Goal: Information Seeking & Learning: Check status

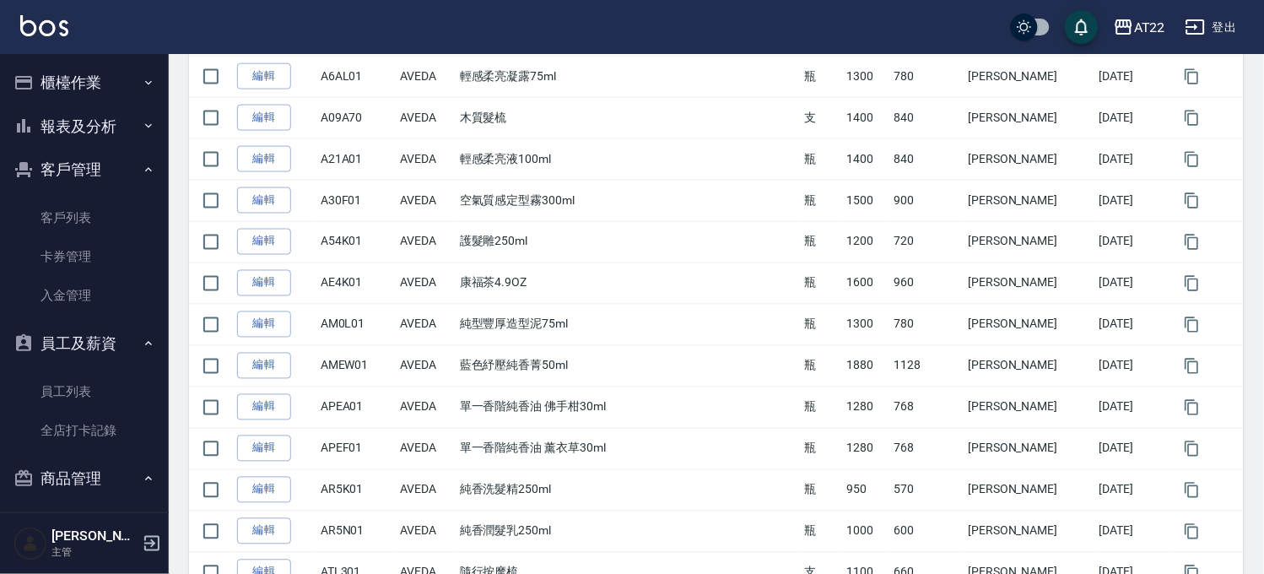
click at [84, 124] on button "報表及分析" at bounding box center [84, 127] width 155 height 44
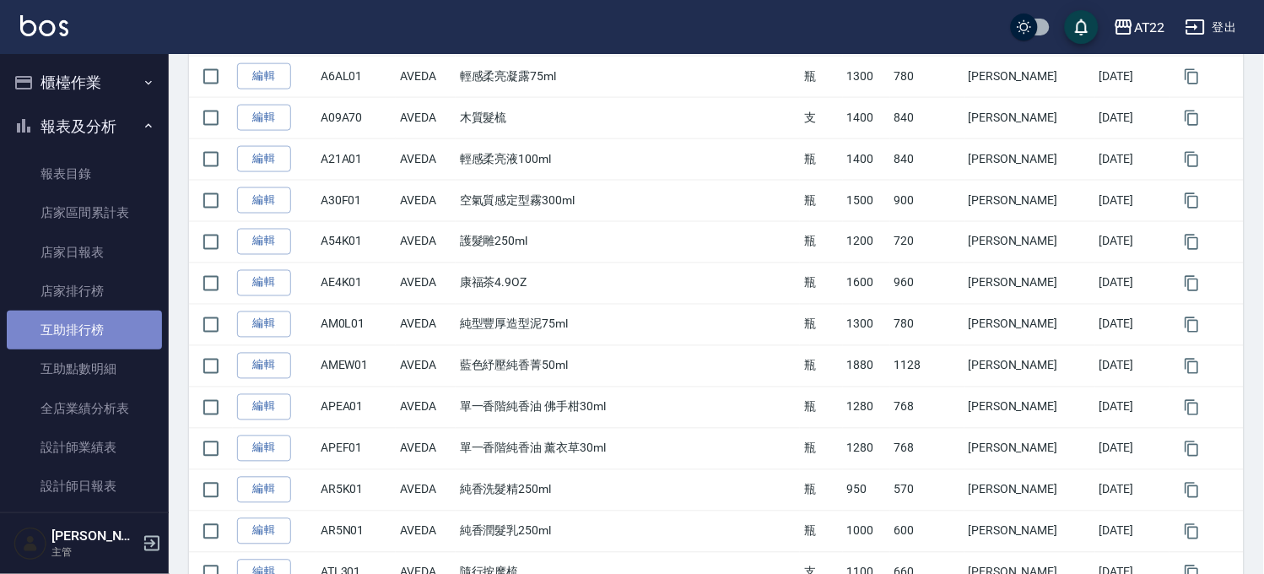
click at [100, 326] on link "互助排行榜" at bounding box center [84, 329] width 155 height 39
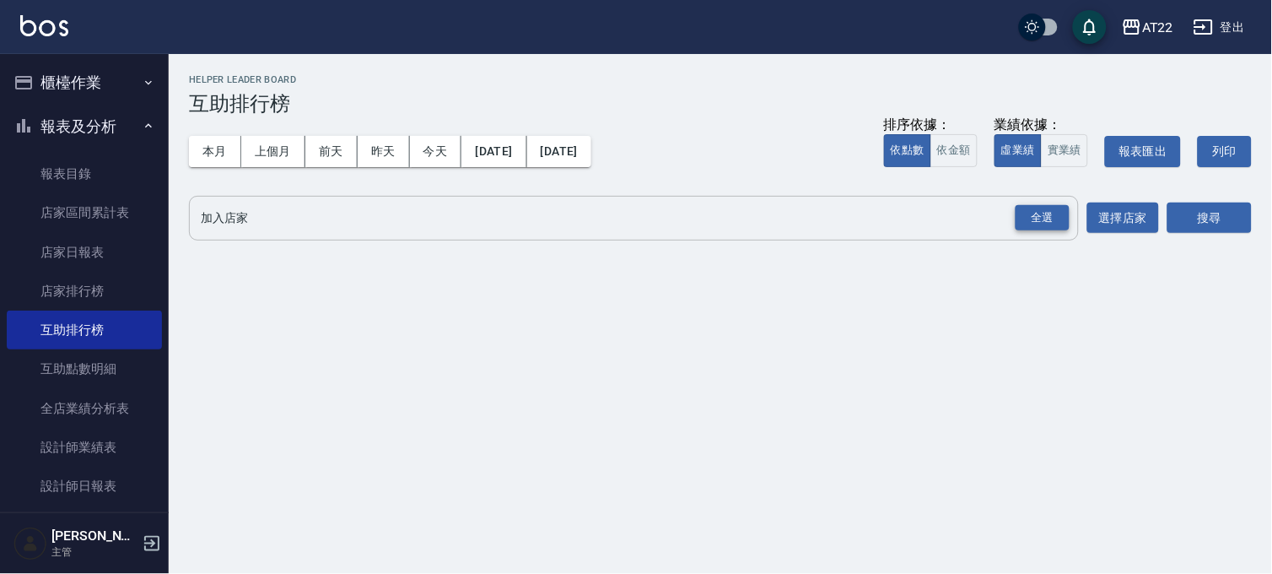
click at [1036, 218] on div "全選" at bounding box center [1043, 218] width 54 height 26
click at [1178, 213] on button "搜尋" at bounding box center [1209, 218] width 84 height 31
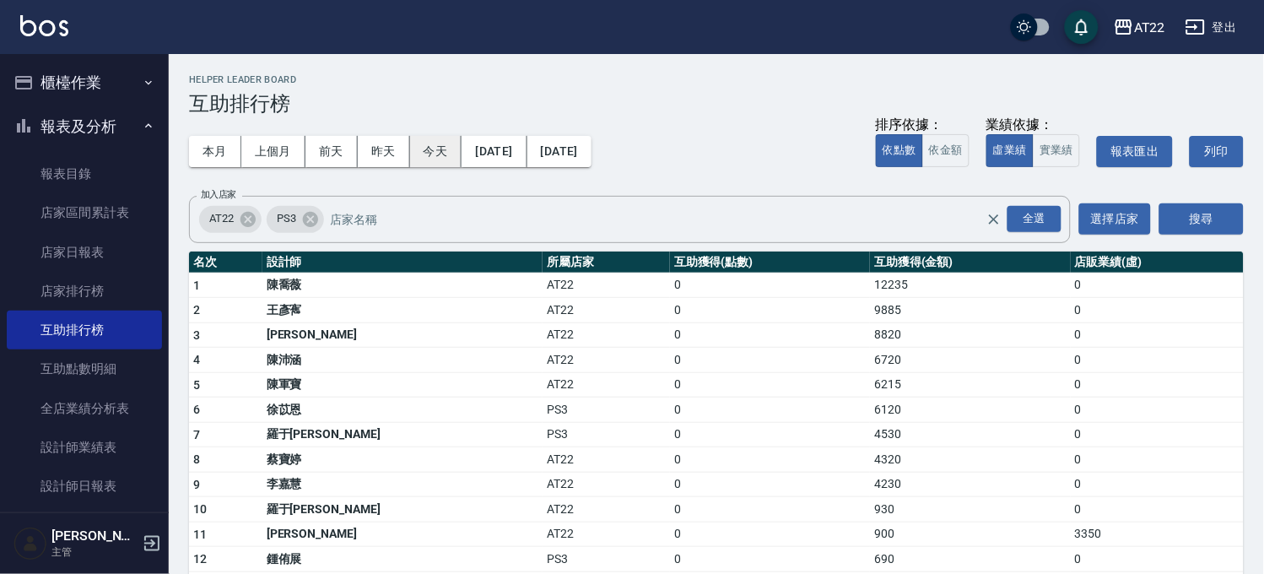
click at [431, 152] on button "今天" at bounding box center [436, 151] width 52 height 31
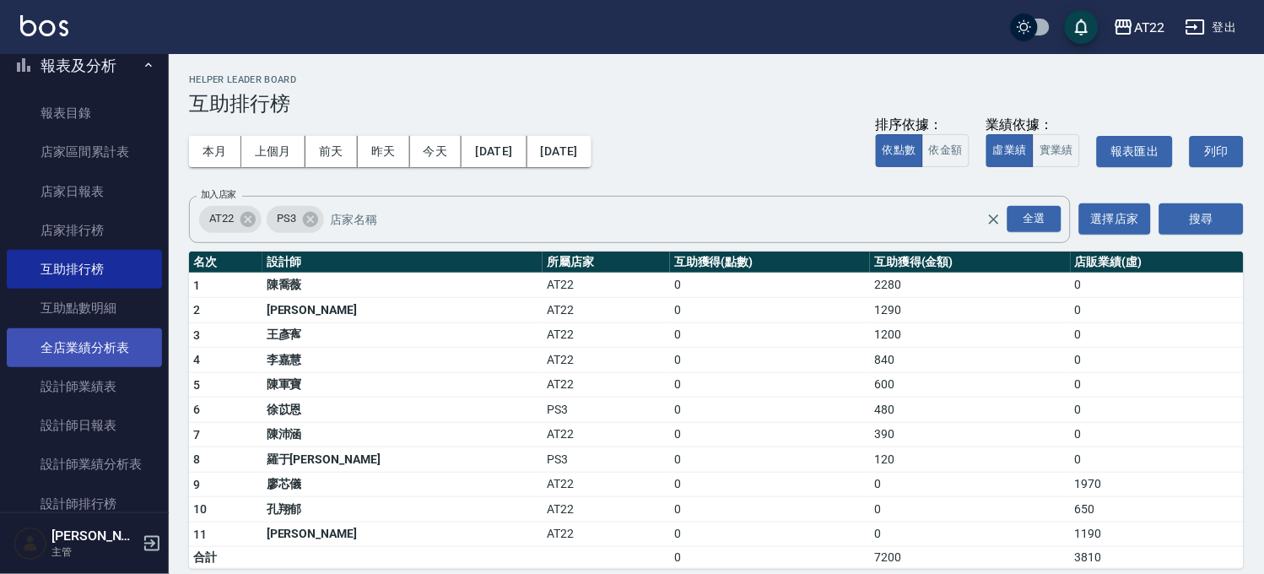
scroll to position [94, 0]
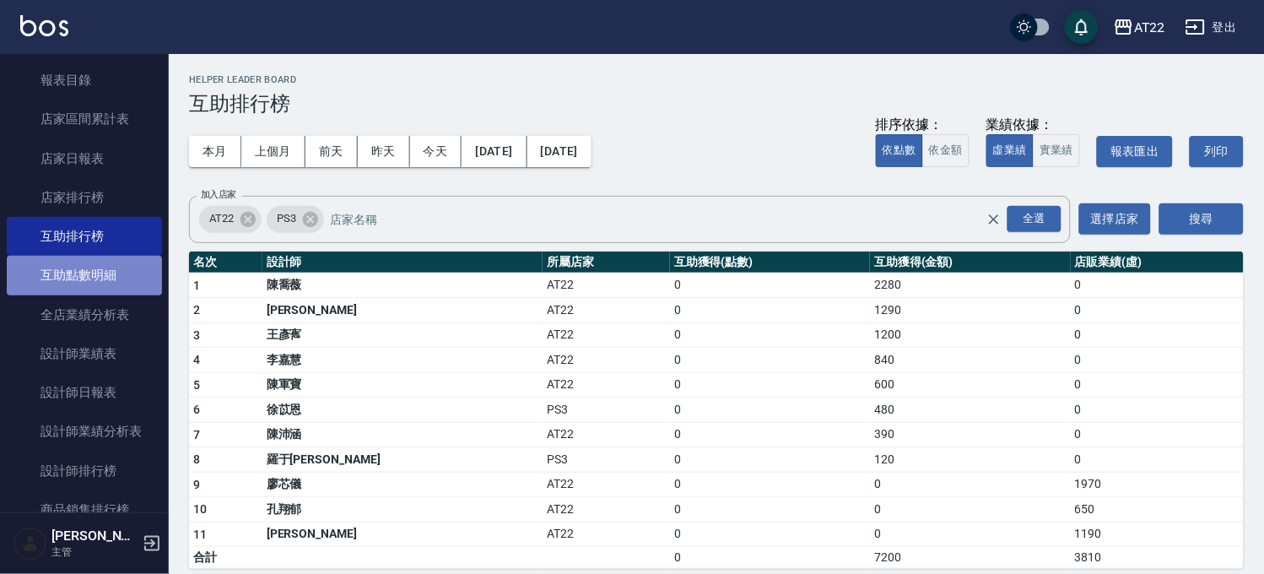
click at [95, 278] on link "互助點數明細" at bounding box center [84, 275] width 155 height 39
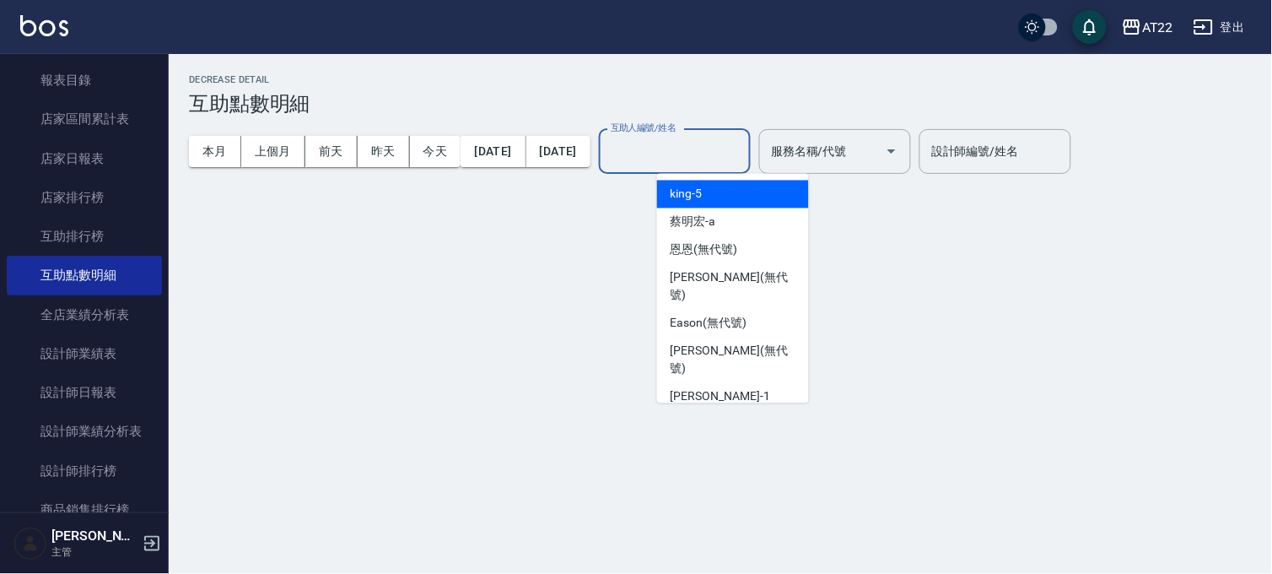
click at [743, 140] on input "互助人編號/姓名" at bounding box center [674, 152] width 137 height 30
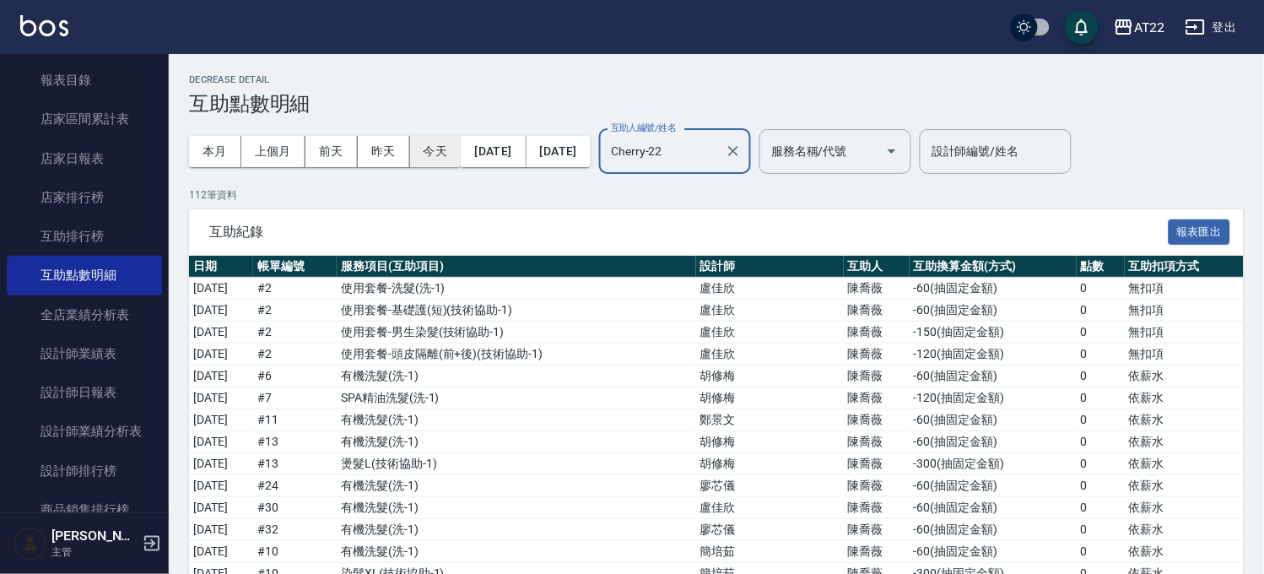
type input "Cherry-22"
click at [439, 142] on button "今天" at bounding box center [435, 151] width 51 height 31
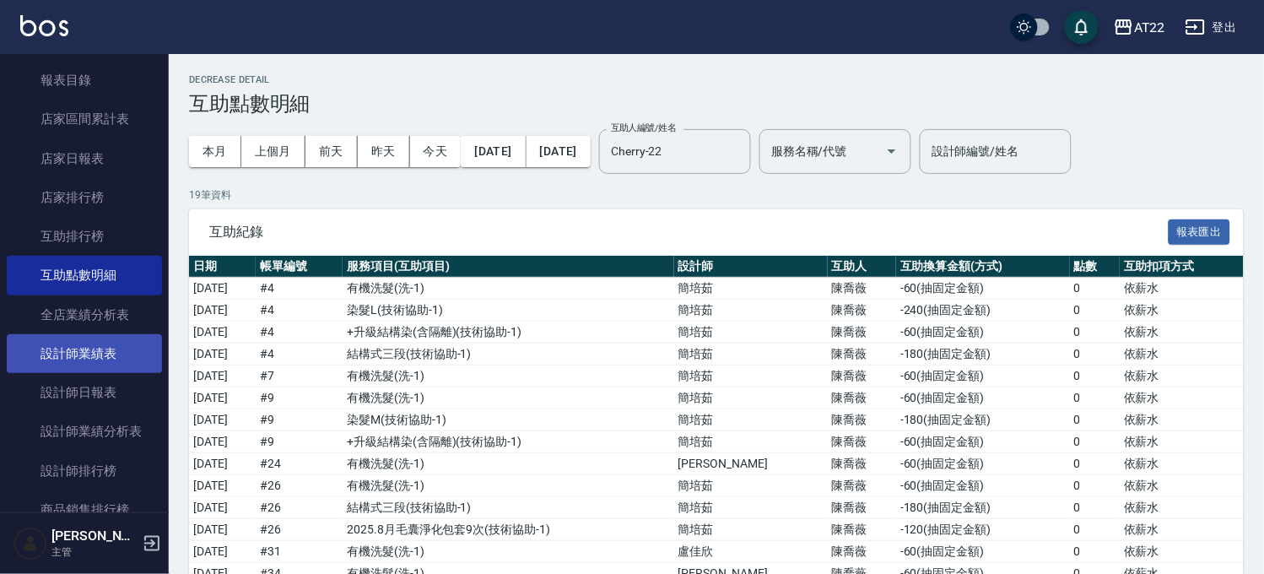
click at [131, 360] on link "設計師業績表" at bounding box center [84, 353] width 155 height 39
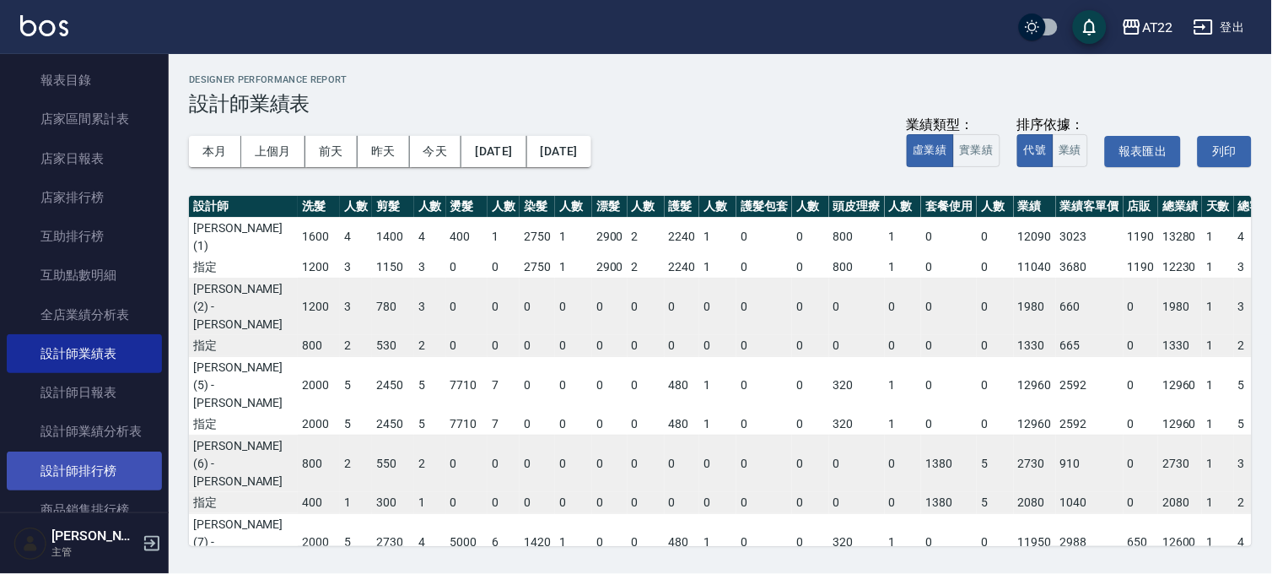
click at [115, 466] on link "設計師排行榜" at bounding box center [84, 470] width 155 height 39
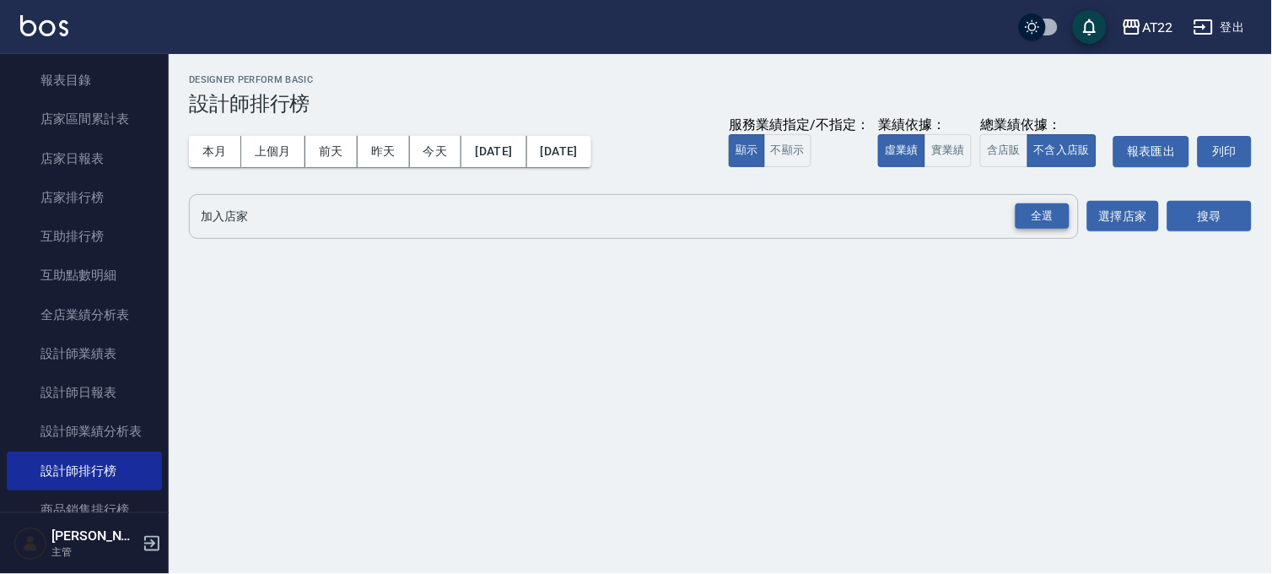
click at [1060, 220] on div "全選" at bounding box center [1043, 216] width 54 height 26
click at [1210, 206] on button "搜尋" at bounding box center [1209, 217] width 84 height 31
